Goal: Task Accomplishment & Management: Manage account settings

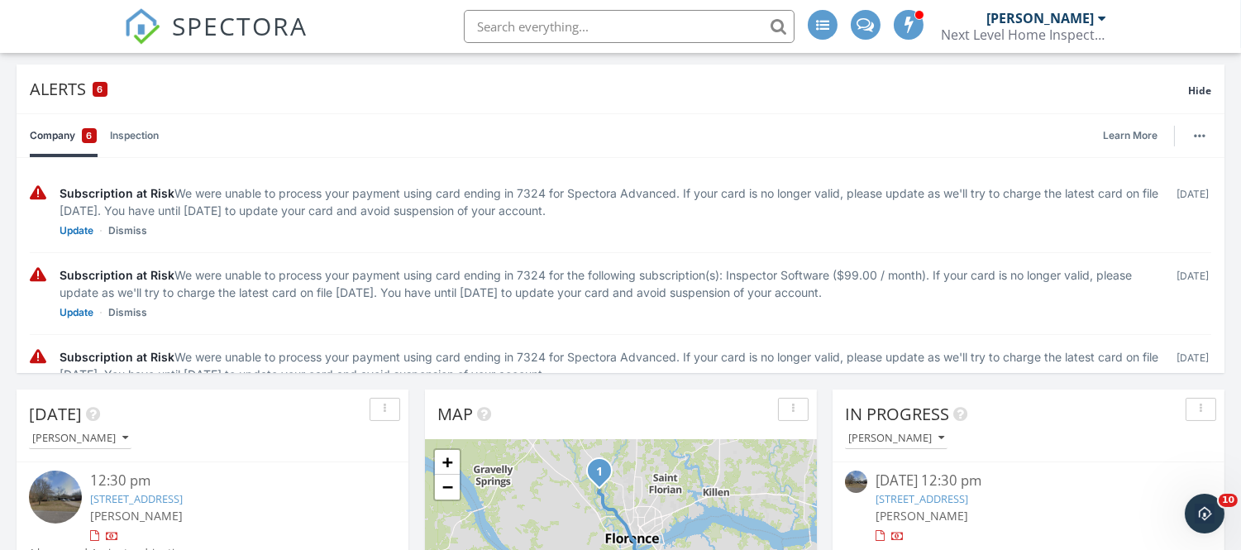
scroll to position [121, 0]
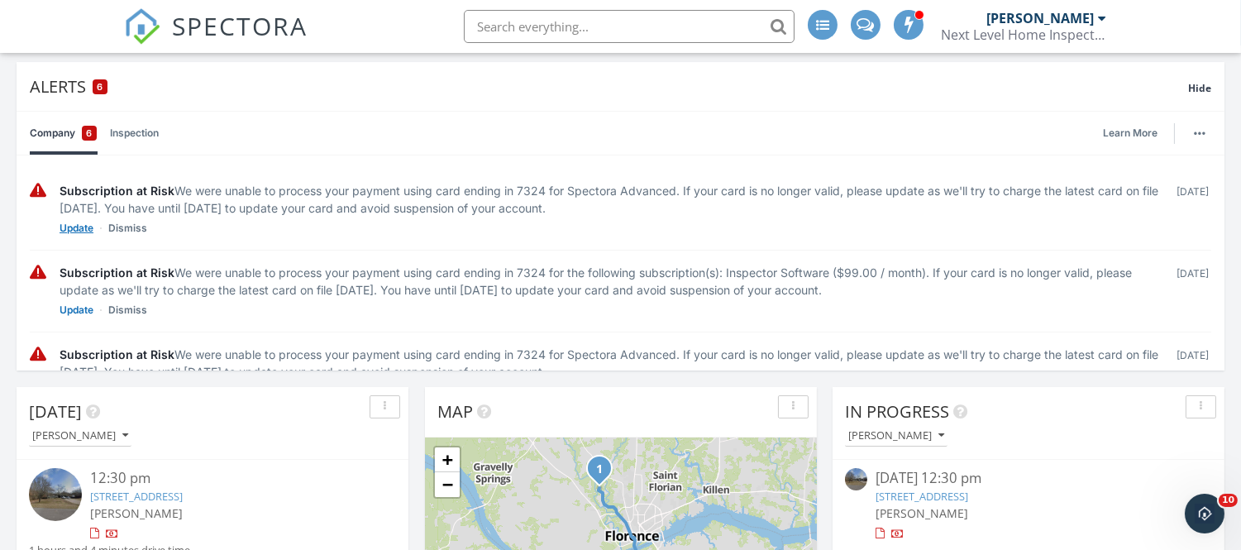
click at [73, 226] on link "Update" at bounding box center [77, 228] width 34 height 17
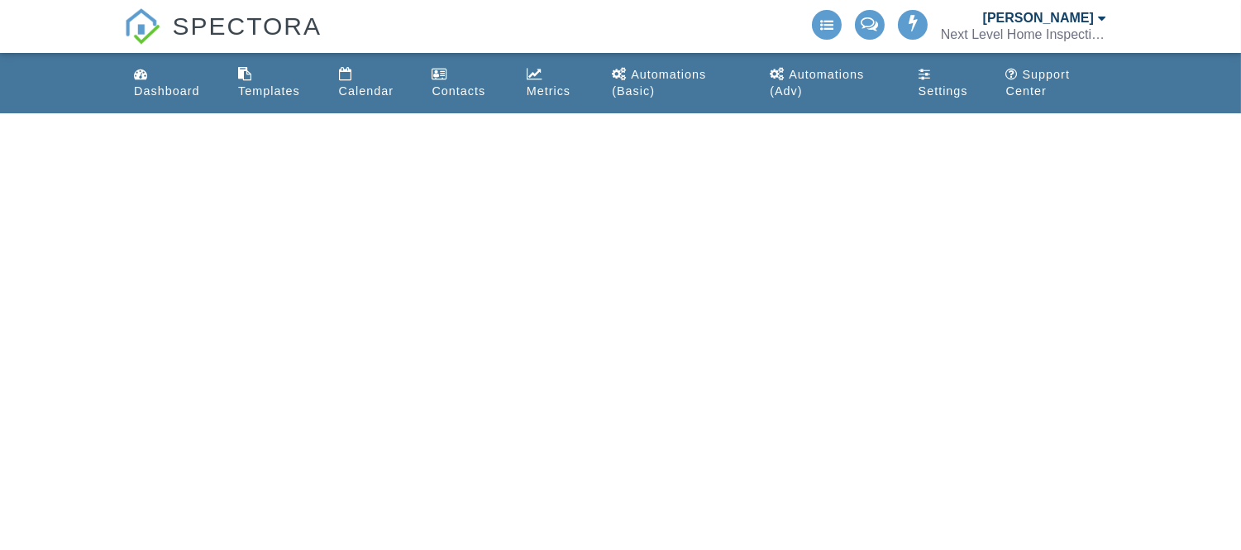
select select "50"
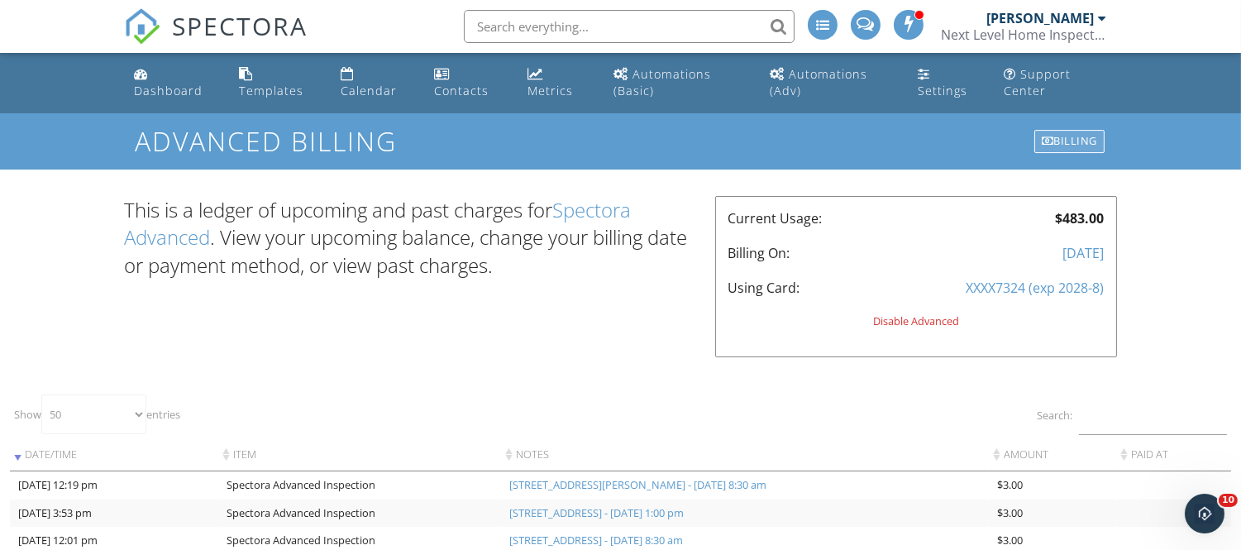
click at [1063, 136] on div "Billing" at bounding box center [1070, 141] width 70 height 23
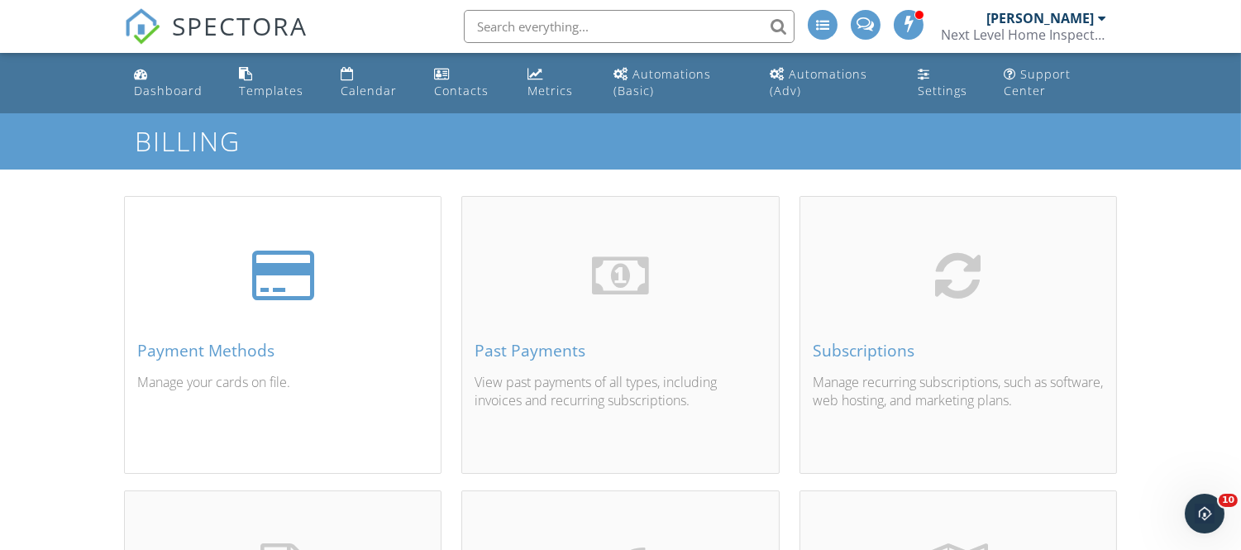
click at [304, 299] on div at bounding box center [282, 275] width 63 height 58
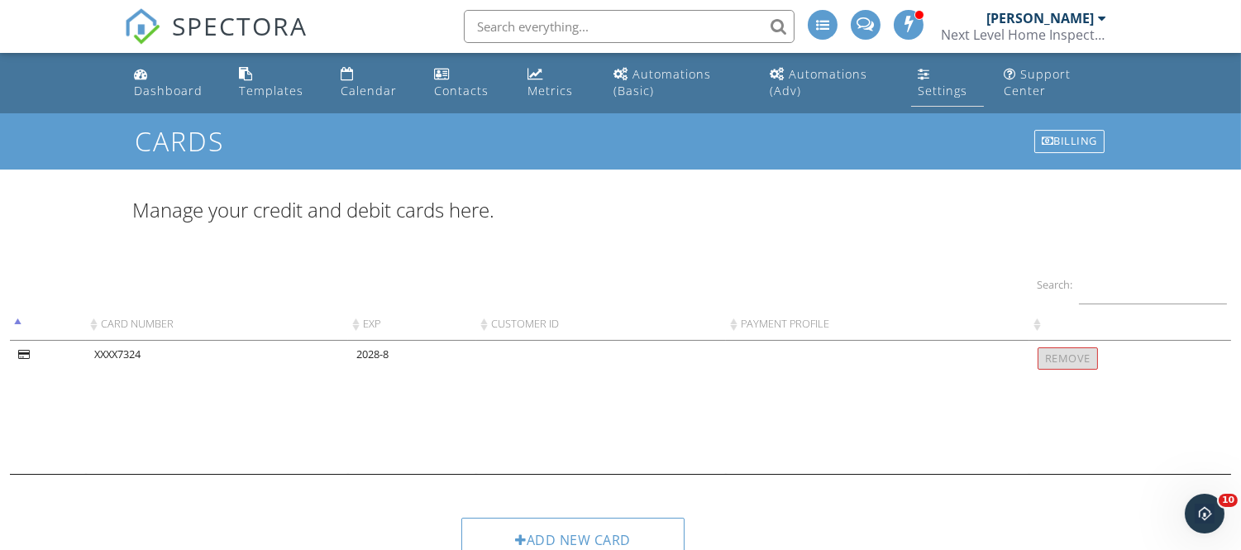
click at [953, 84] on div "Settings" at bounding box center [943, 91] width 50 height 16
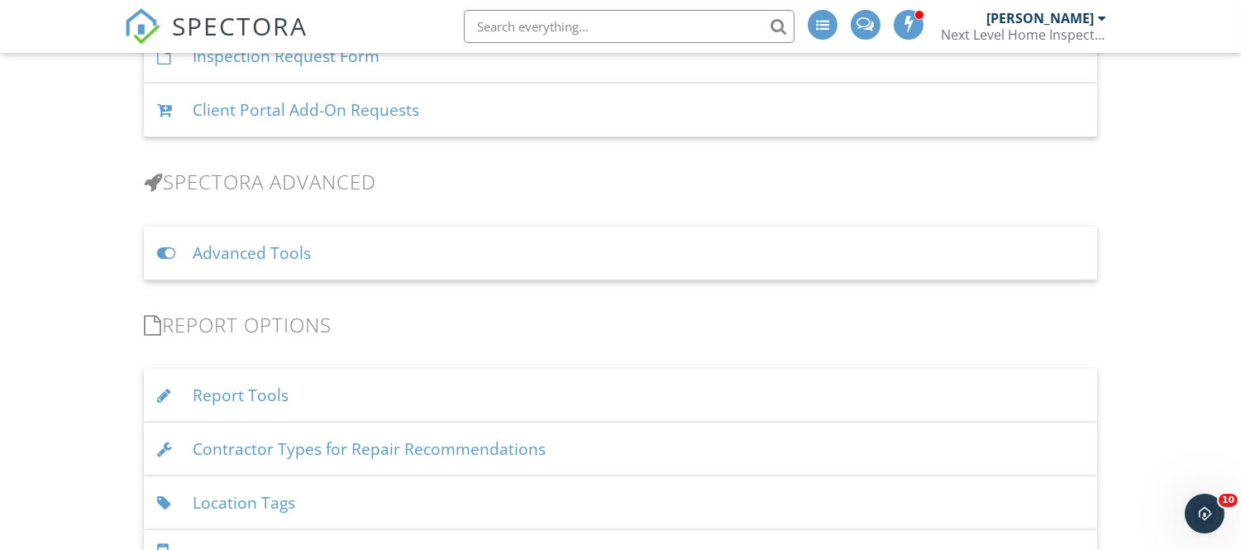
scroll to position [1332, 0]
click at [220, 254] on div "Advanced Tools" at bounding box center [621, 253] width 954 height 54
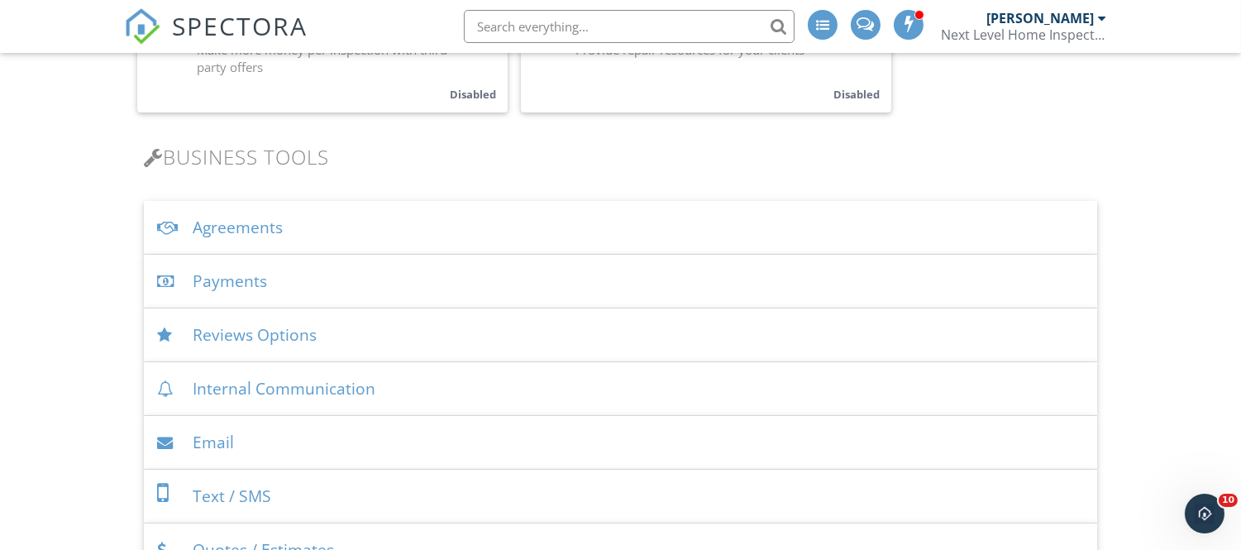
scroll to position [480, 0]
click at [268, 285] on div "Payments" at bounding box center [621, 283] width 954 height 54
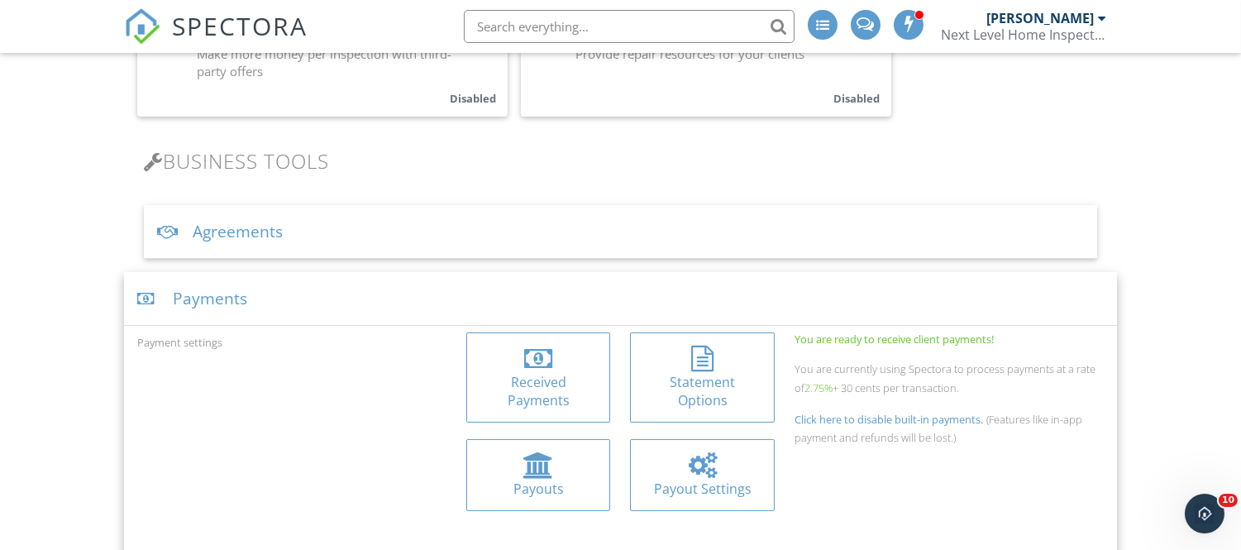
scroll to position [486, 0]
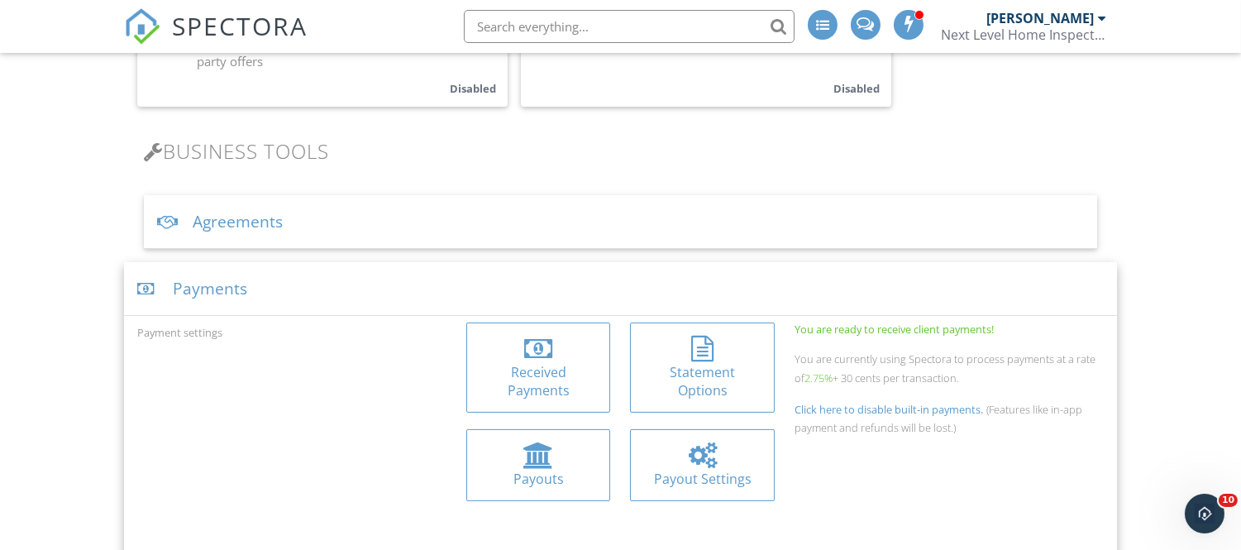
click at [195, 303] on div "Payments" at bounding box center [620, 289] width 993 height 54
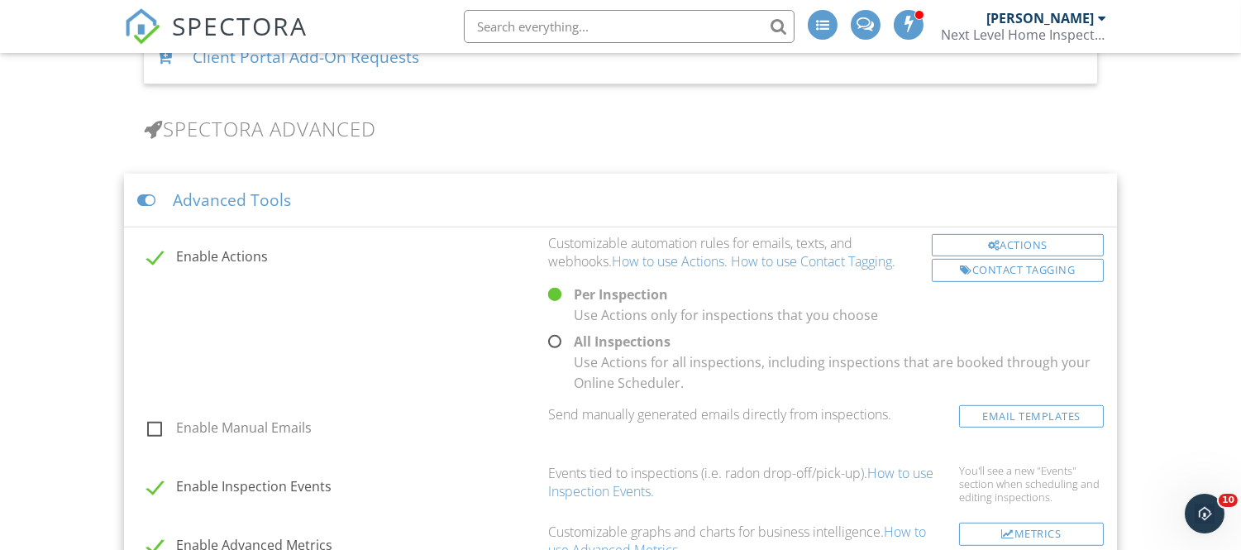
scroll to position [1387, 0]
click at [176, 194] on div "Advanced Tools" at bounding box center [620, 198] width 993 height 54
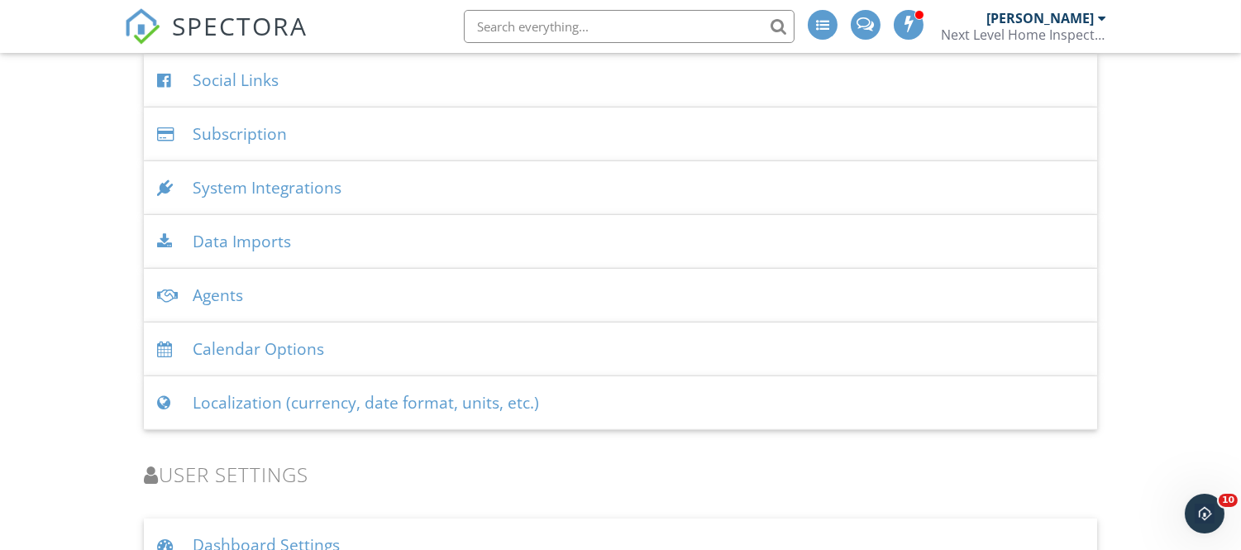
scroll to position [1952, 0]
click at [228, 139] on div "Subscription" at bounding box center [621, 133] width 954 height 54
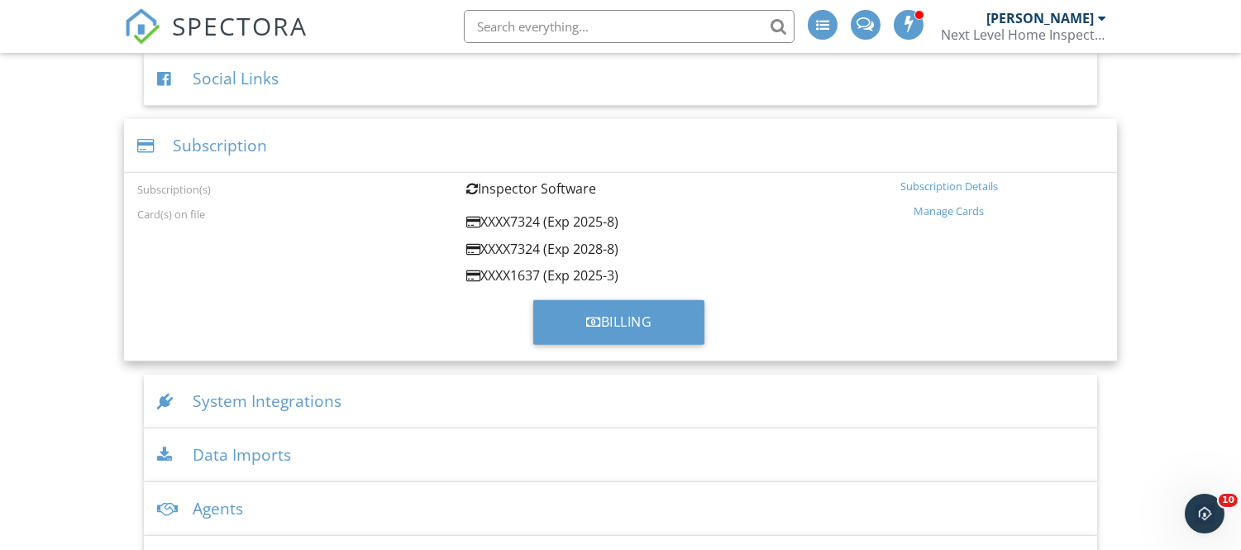
click at [945, 216] on div "Manage Cards" at bounding box center [949, 210] width 309 height 13
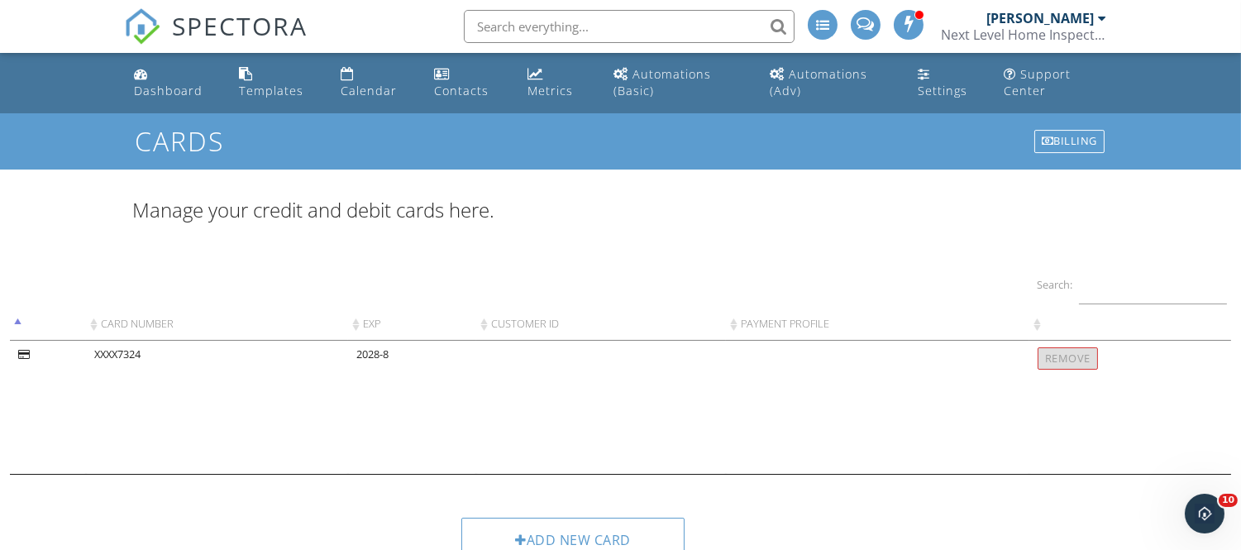
scroll to position [41, 0]
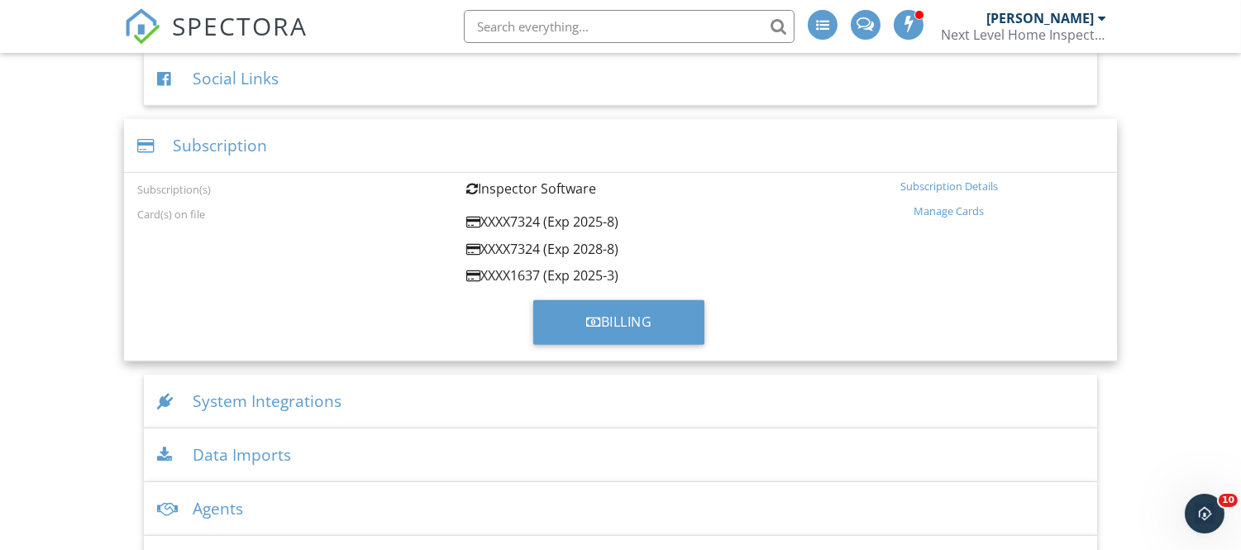
click at [958, 186] on div "Subscription Details" at bounding box center [949, 185] width 309 height 13
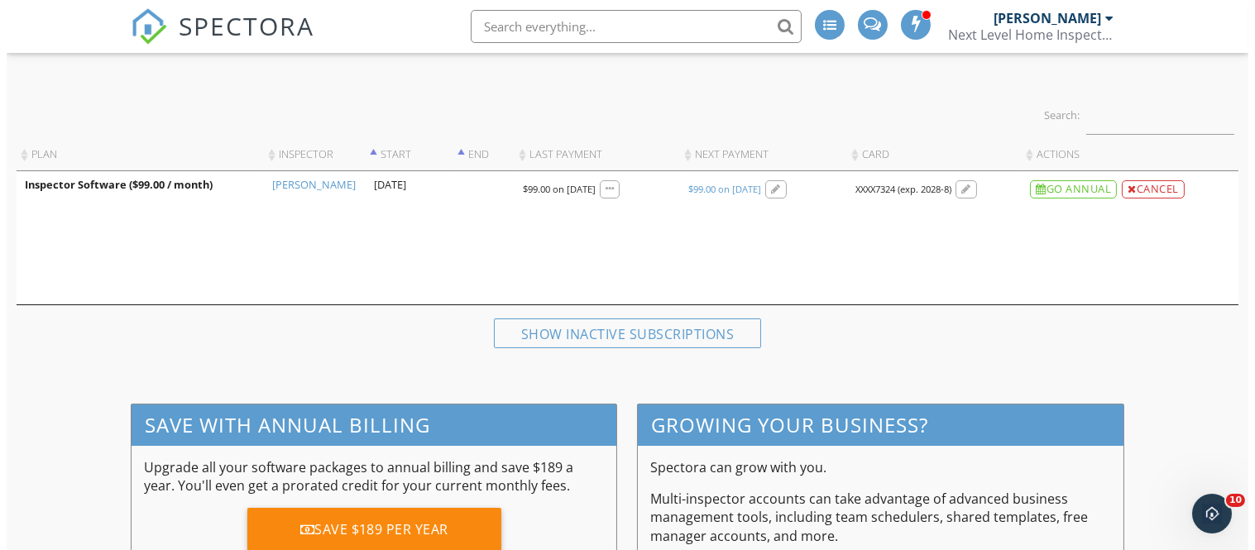
scroll to position [220, 0]
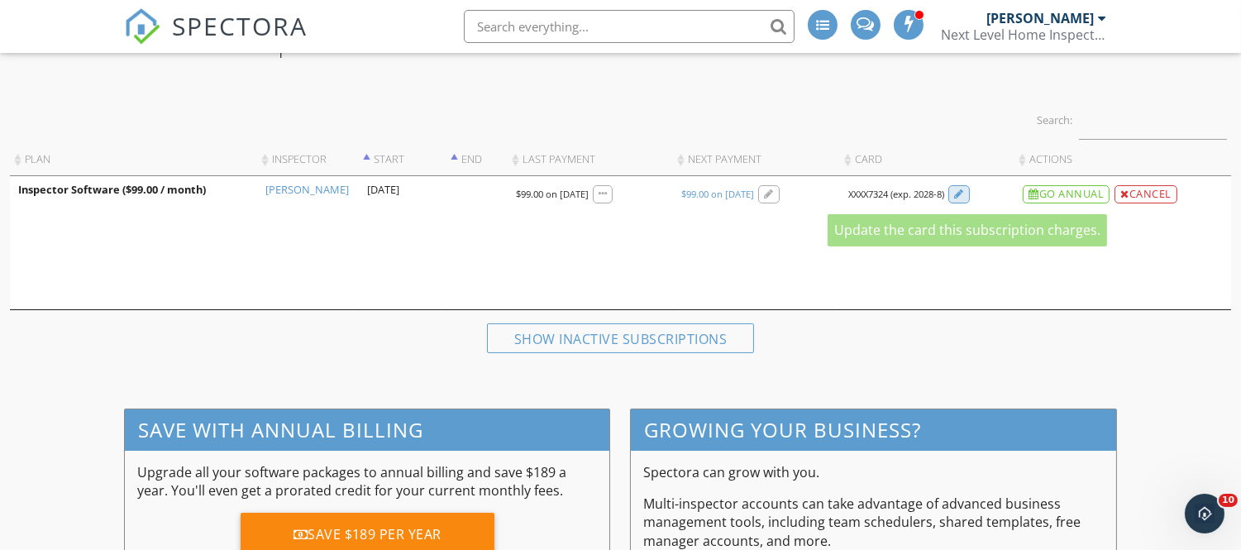
click at [962, 201] on div at bounding box center [960, 194] width 22 height 18
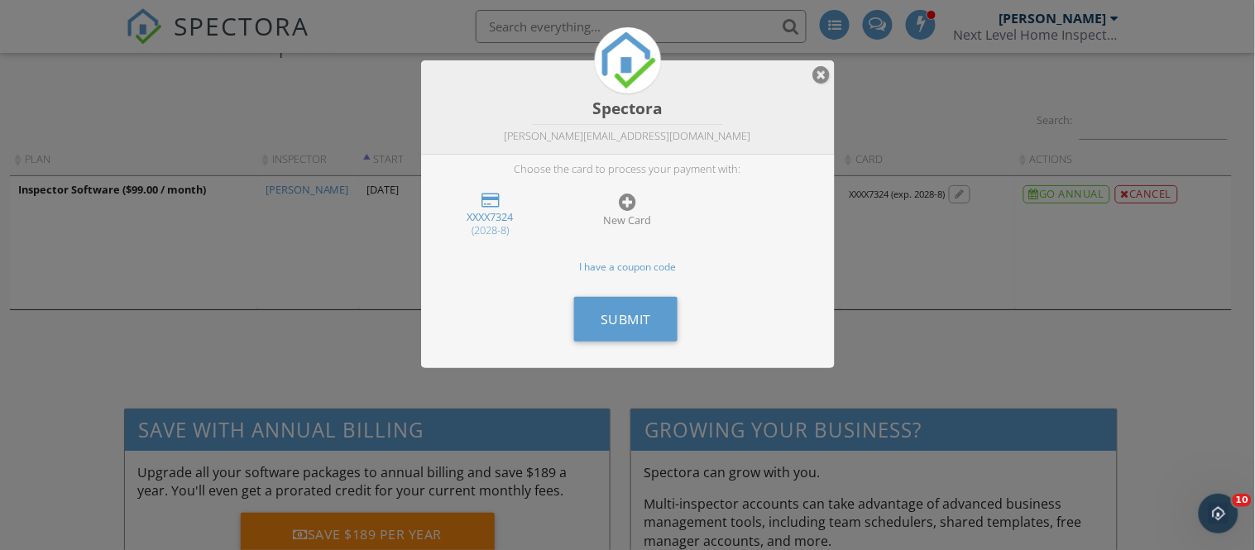
click at [497, 219] on div "XXXX7324" at bounding box center [490, 216] width 104 height 13
click at [634, 202] on div at bounding box center [627, 202] width 17 height 20
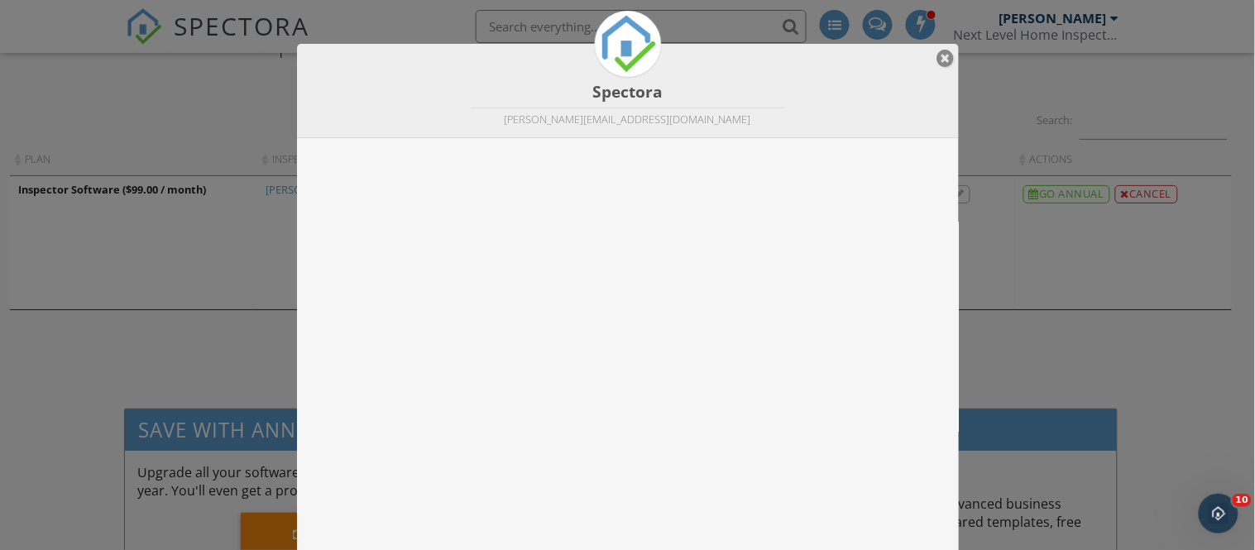
scroll to position [80, 0]
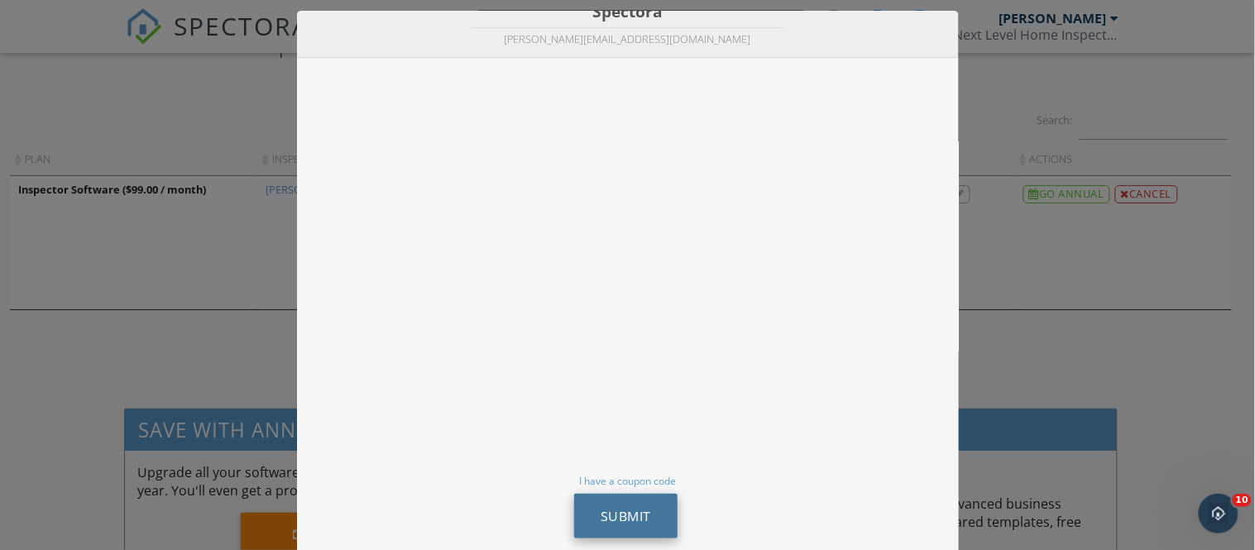
click at [616, 509] on span "Submit" at bounding box center [625, 516] width 50 height 18
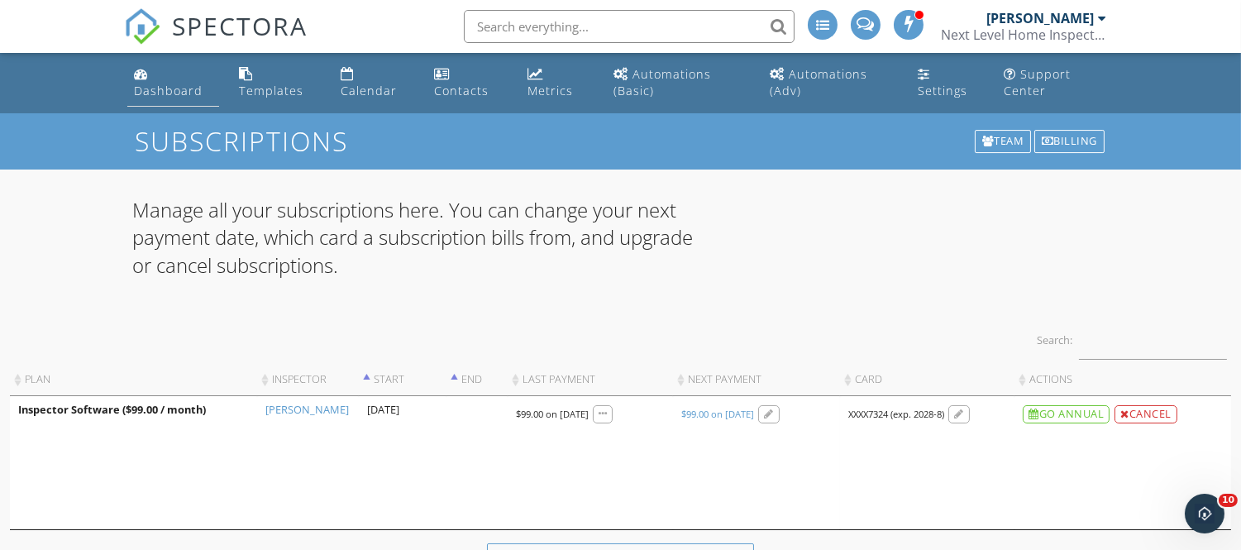
click at [175, 81] on link "Dashboard" at bounding box center [173, 83] width 92 height 47
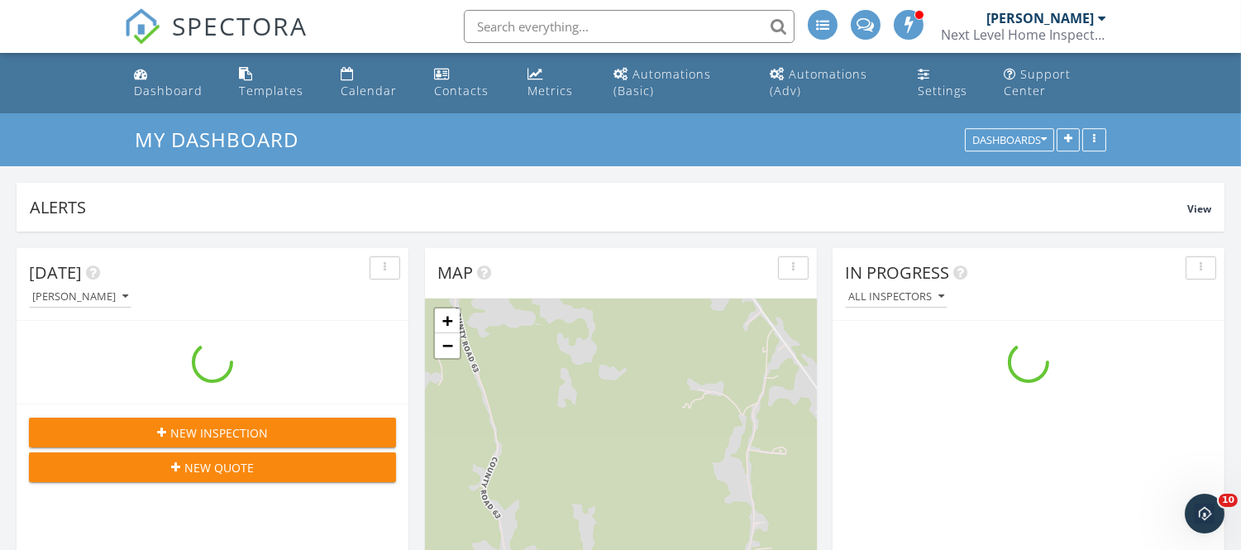
scroll to position [314, 596]
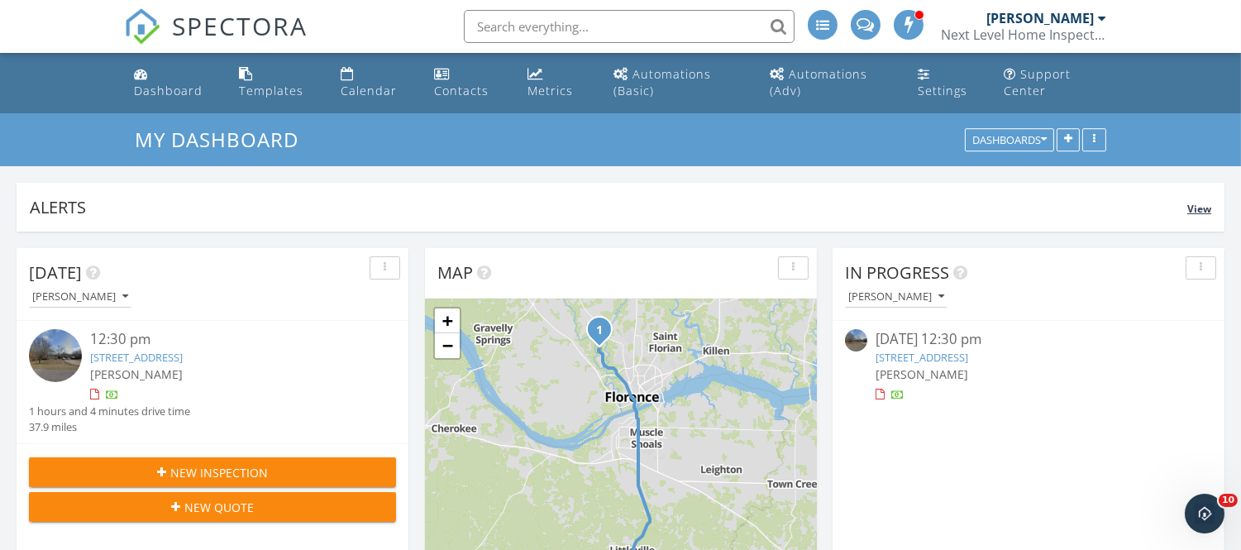
click at [1194, 203] on span "View" at bounding box center [1200, 209] width 24 height 14
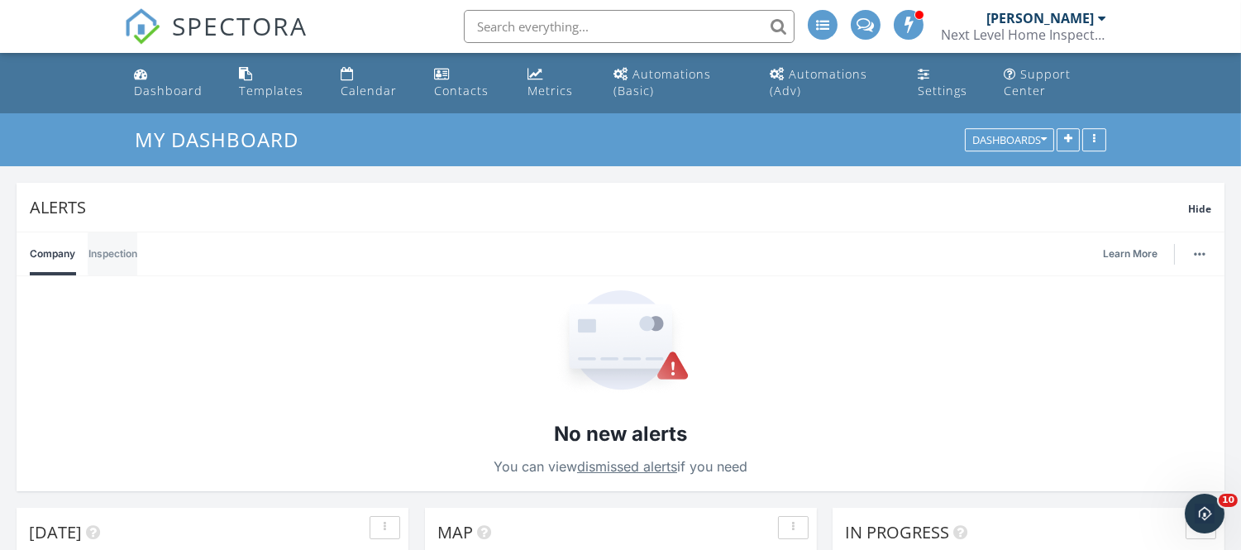
click at [116, 255] on link "Inspection" at bounding box center [112, 253] width 49 height 43
click at [41, 249] on link "Company" at bounding box center [52, 253] width 45 height 43
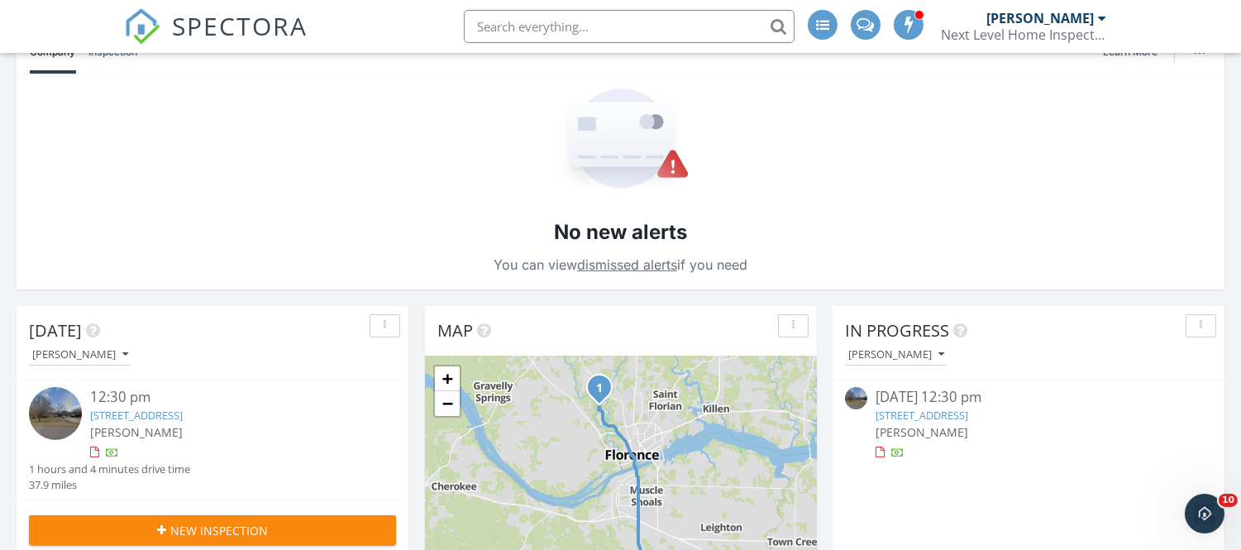
scroll to position [0, 0]
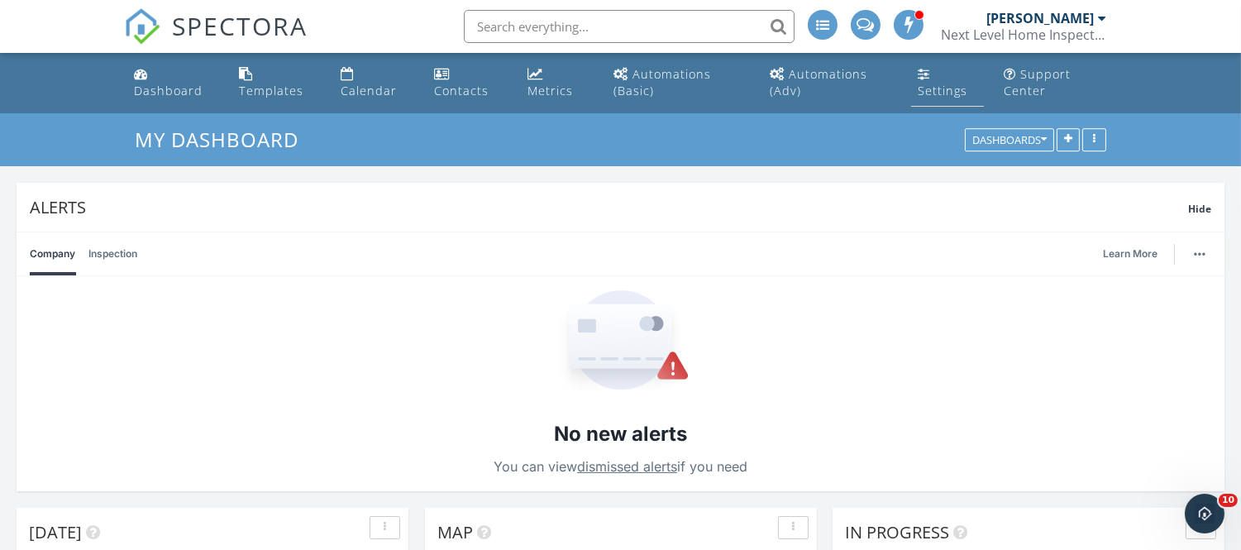
click at [941, 84] on div "Settings" at bounding box center [943, 91] width 50 height 16
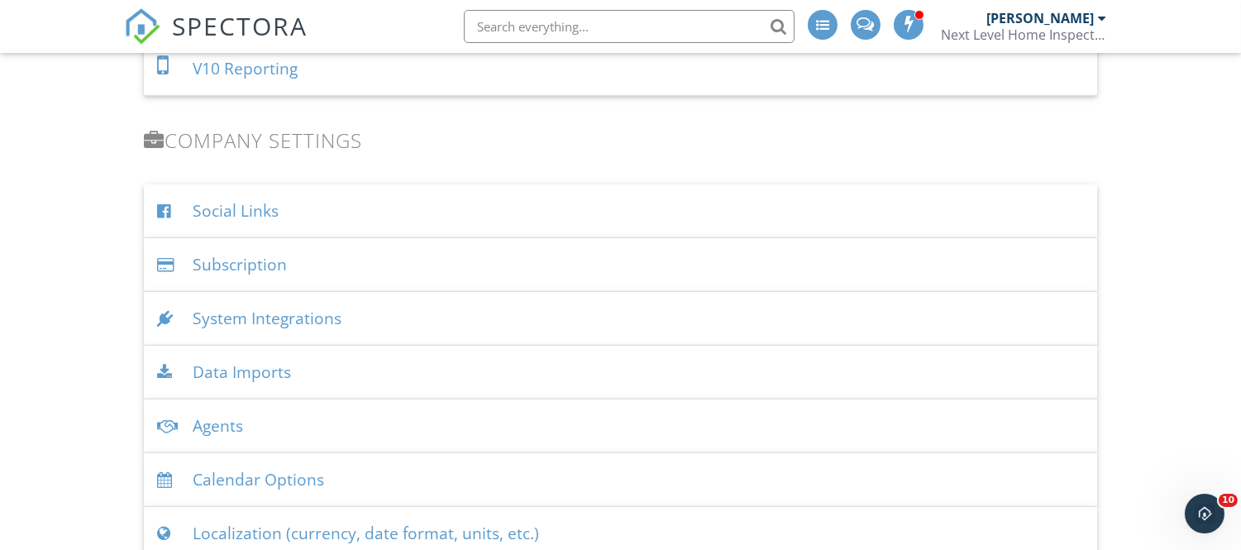
scroll to position [1811, 0]
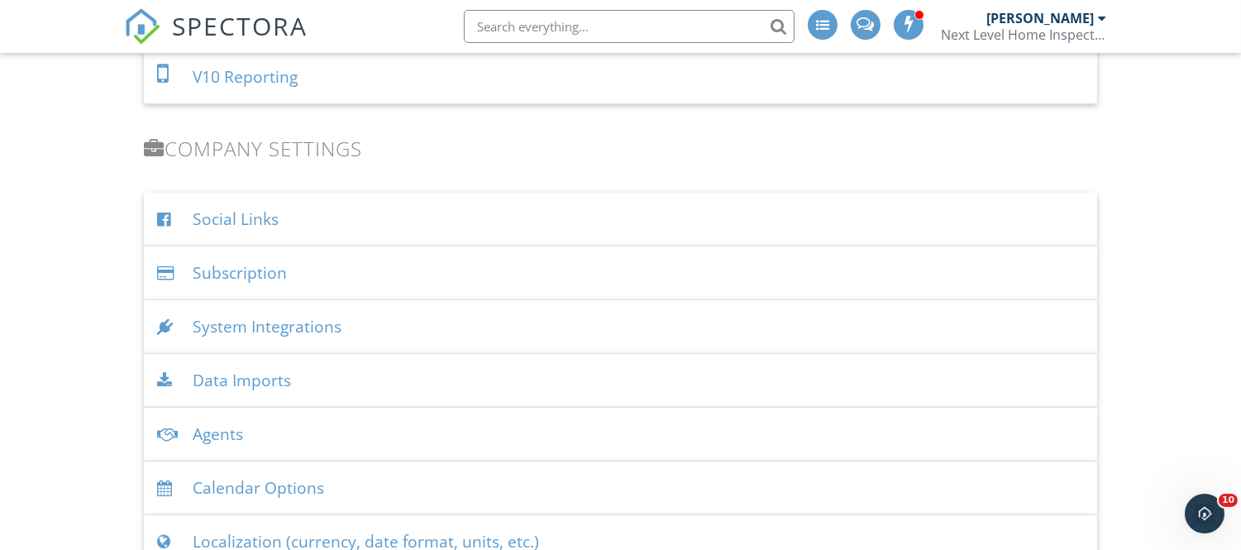
click at [261, 283] on div "Subscription" at bounding box center [621, 273] width 954 height 54
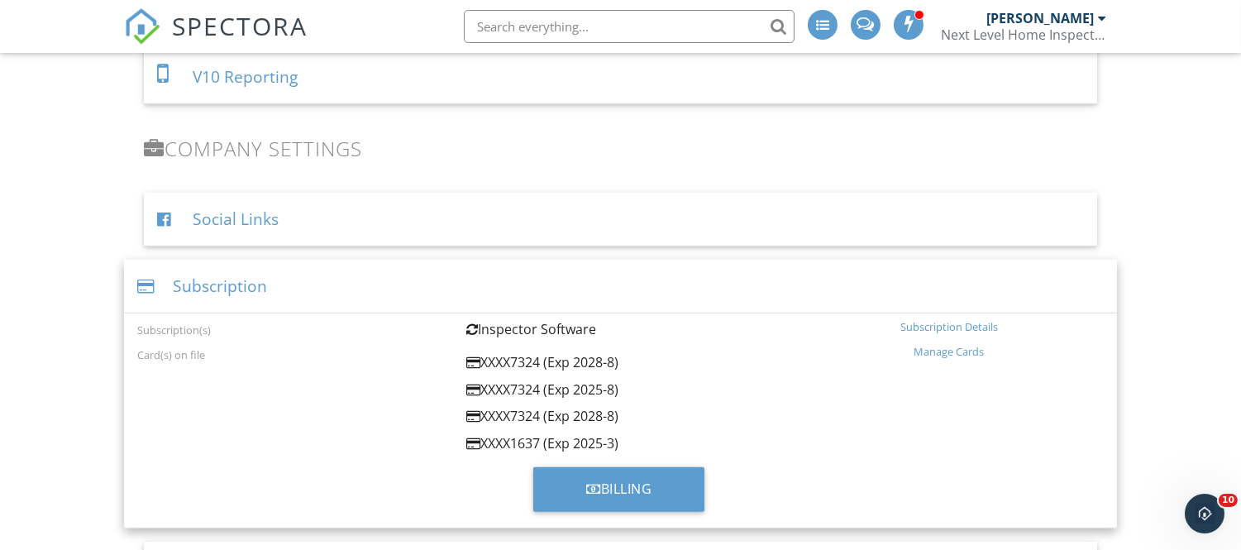
click at [940, 350] on div "Manage Cards" at bounding box center [949, 351] width 309 height 13
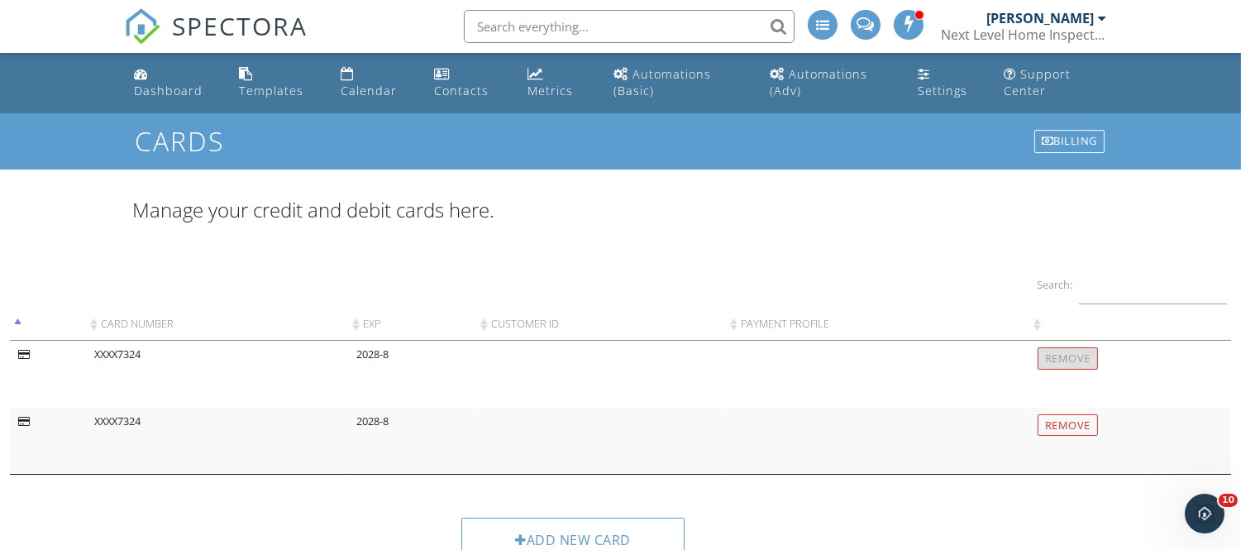
scroll to position [41, 0]
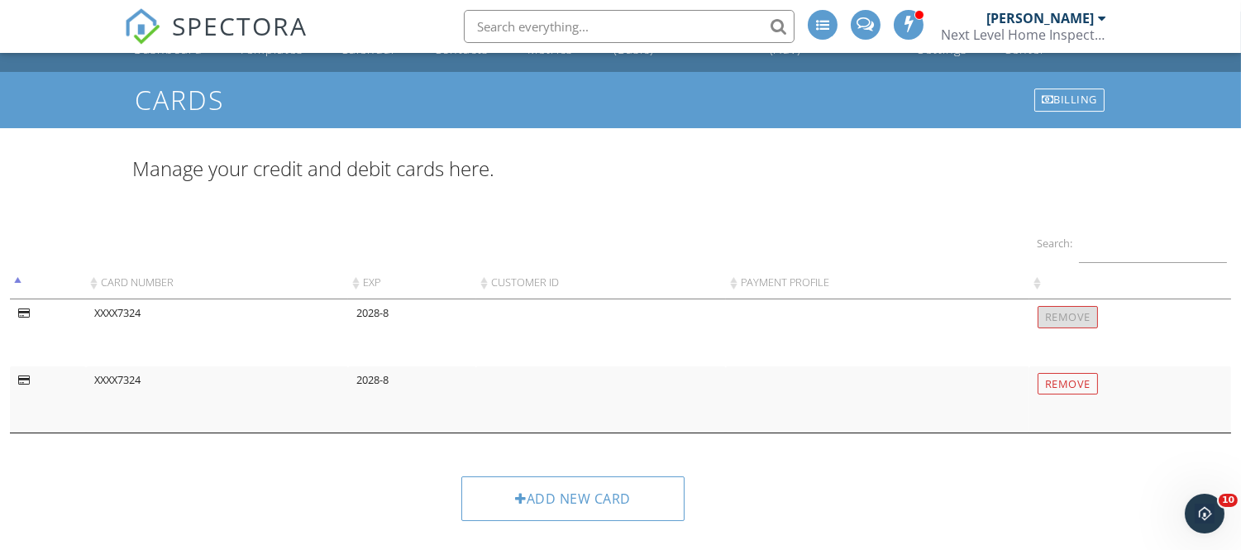
click at [23, 314] on div at bounding box center [24, 314] width 12 height 11
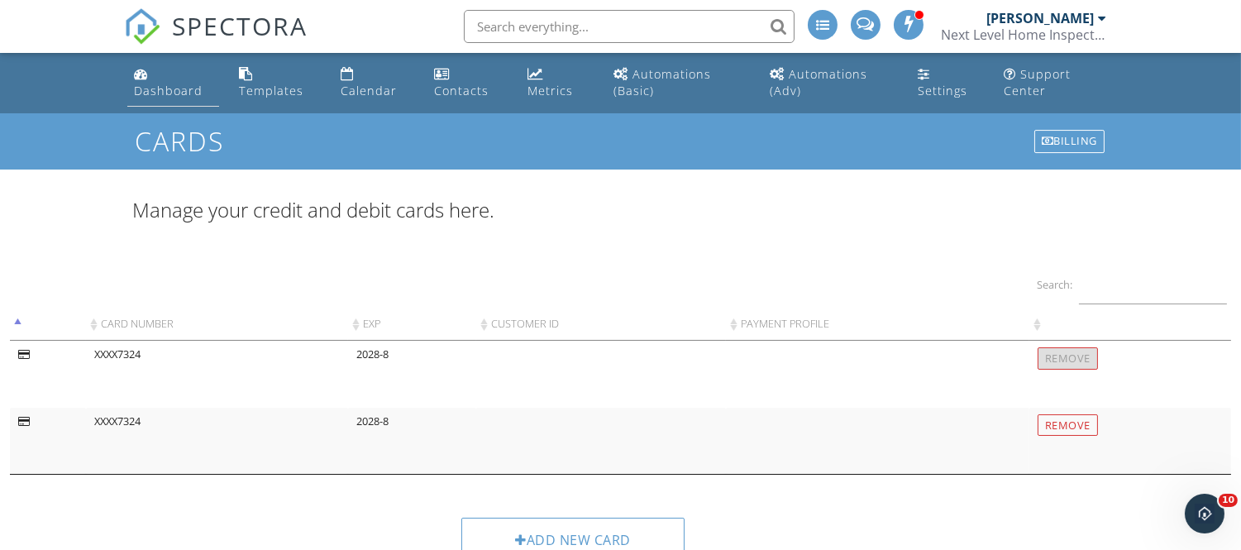
click at [162, 84] on div "Dashboard" at bounding box center [168, 91] width 69 height 16
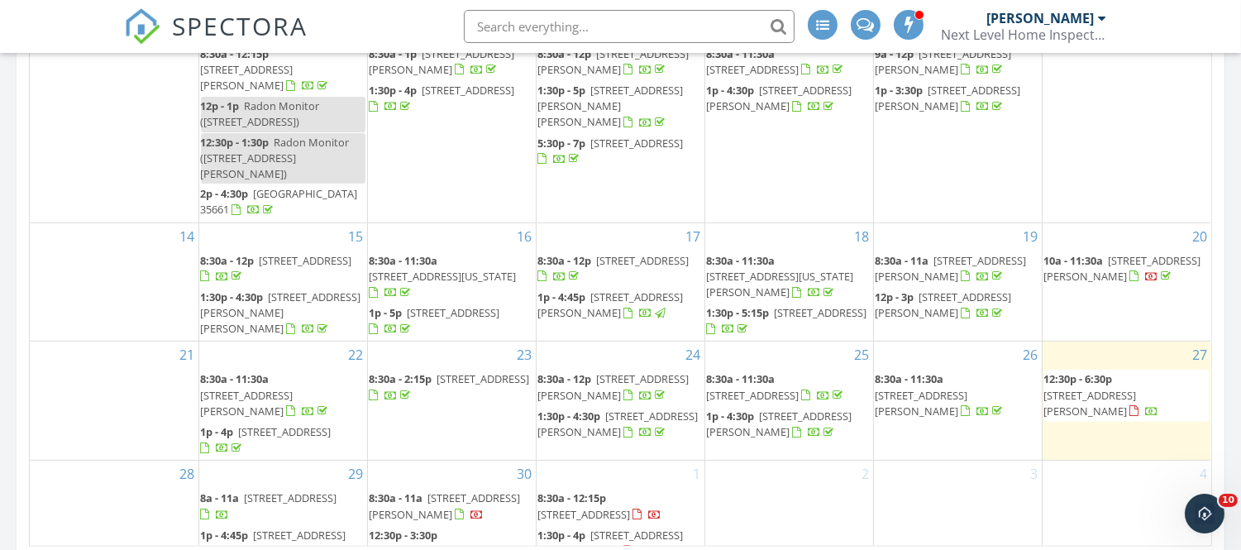
scroll to position [989, 0]
click at [1074, 252] on span "10a - 11:30a" at bounding box center [1075, 259] width 60 height 15
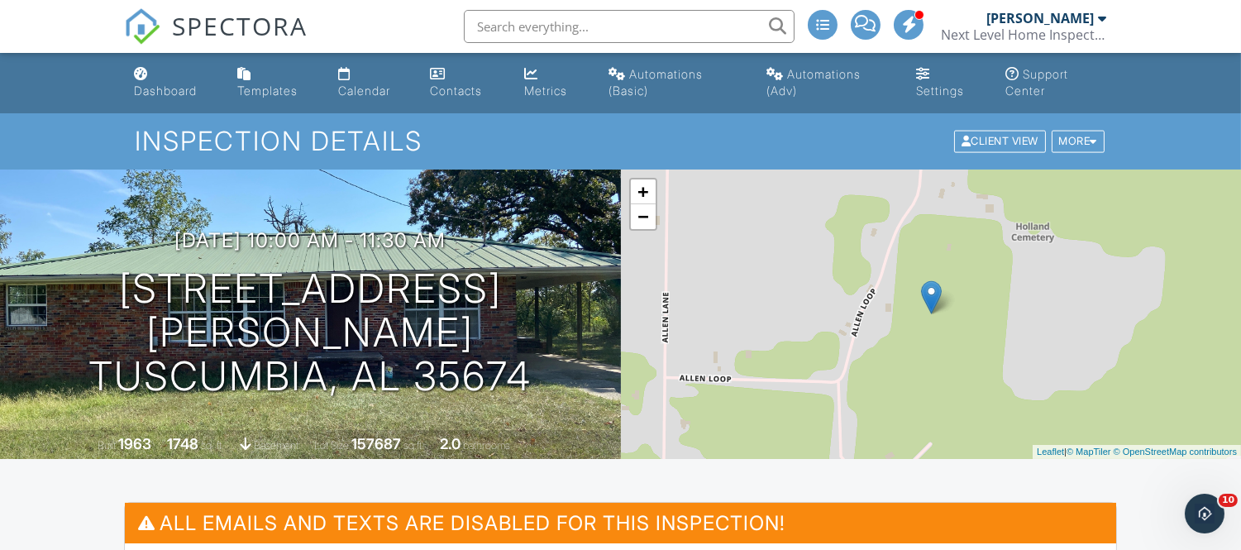
click at [692, 37] on input "text" at bounding box center [629, 26] width 331 height 33
type input "j"
